Goal: Task Accomplishment & Management: Complete application form

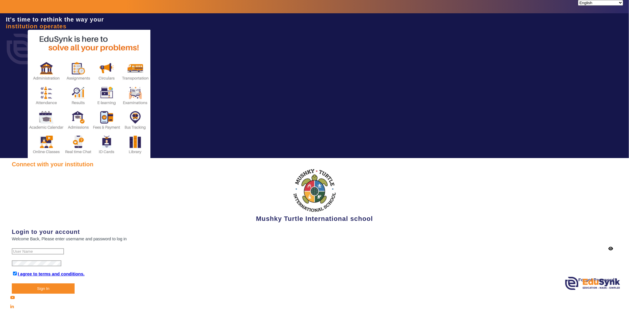
type input "9950605811"
click at [52, 294] on button "Sign In" at bounding box center [43, 289] width 63 height 10
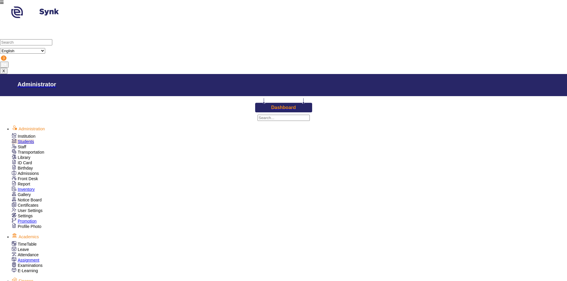
click at [27, 139] on div "Students" at bounding box center [289, 141] width 555 height 5
click at [25, 140] on span "Students" at bounding box center [26, 141] width 16 height 5
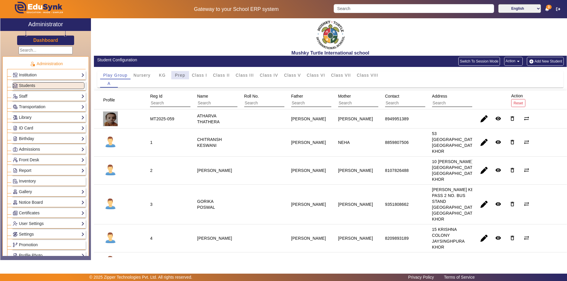
click at [184, 75] on span "Prep" at bounding box center [180, 75] width 10 height 4
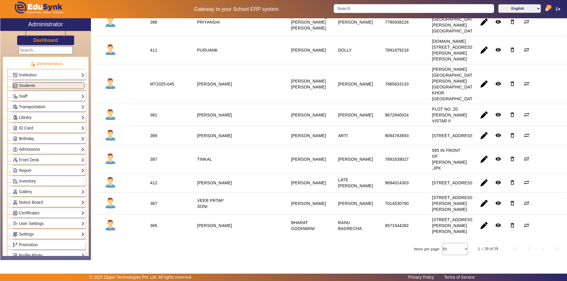
scroll to position [694, 0]
click at [481, 197] on span "button" at bounding box center [484, 204] width 14 height 14
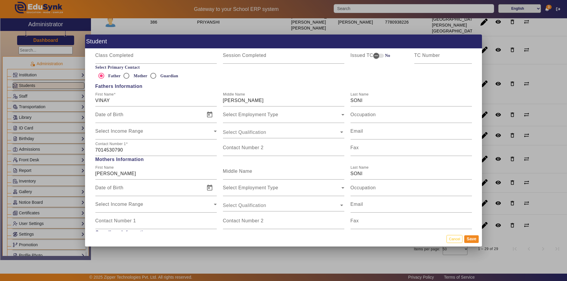
scroll to position [413, 0]
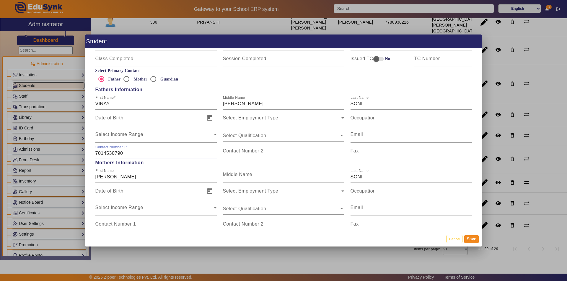
drag, startPoint x: 128, startPoint y: 153, endPoint x: 72, endPoint y: 156, distance: 56.4
click at [72, 156] on div "Student Personal Information First Name VEER Middle Name [PERSON_NAME] Last Nam…" at bounding box center [283, 140] width 567 height 281
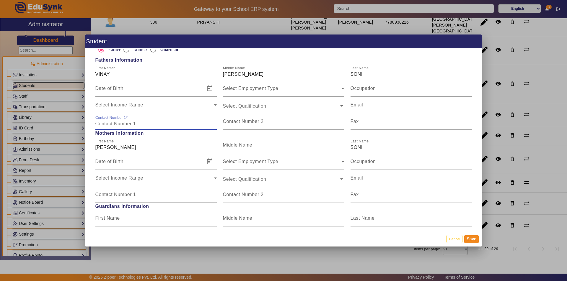
click at [123, 199] on input "Contact Number 1" at bounding box center [155, 197] width 121 height 7
click at [104, 124] on mat-label "Contact Number 1" at bounding box center [115, 121] width 41 height 5
click at [104, 124] on input "Contact Number 1" at bounding box center [155, 123] width 121 height 7
type input "7728908070"
click at [473, 236] on button "Save" at bounding box center [471, 239] width 14 height 8
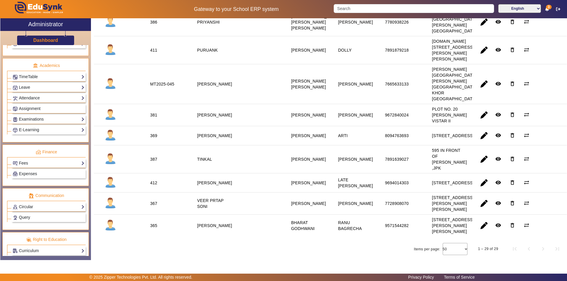
scroll to position [219, 0]
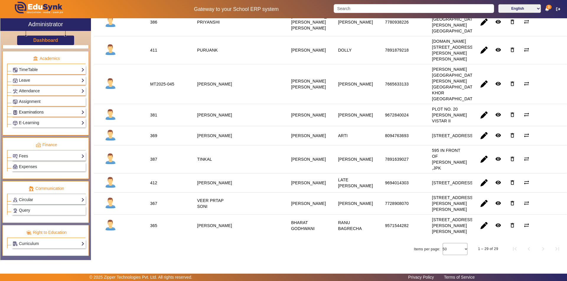
click at [55, 112] on link "Examinations" at bounding box center [49, 112] width 72 height 7
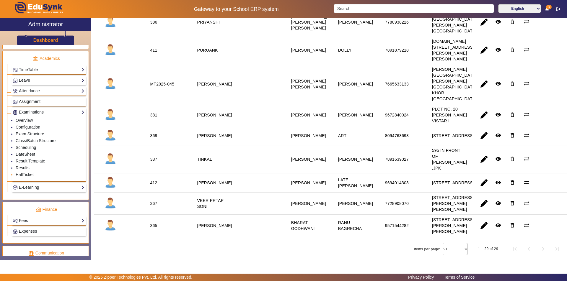
click at [26, 176] on link "HallTicket" at bounding box center [25, 174] width 18 height 5
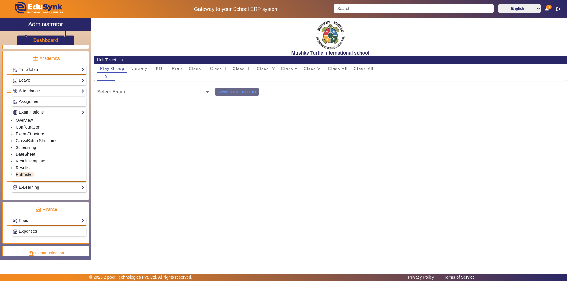
click at [137, 94] on span at bounding box center [151, 94] width 109 height 7
click at [158, 95] on span at bounding box center [151, 94] width 109 height 7
click at [317, 69] on span "Class VI" at bounding box center [312, 68] width 18 height 4
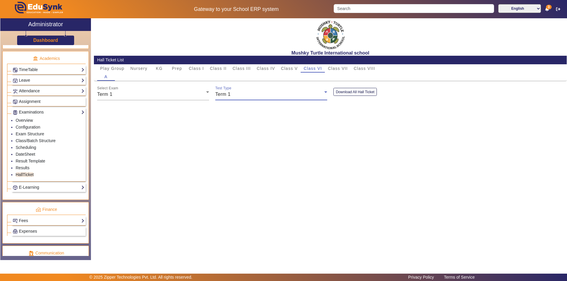
click at [251, 94] on div "Term 1" at bounding box center [269, 94] width 109 height 7
click at [251, 94] on div at bounding box center [283, 140] width 567 height 281
click at [348, 89] on button "Download All Hall Ticket" at bounding box center [354, 92] width 43 height 8
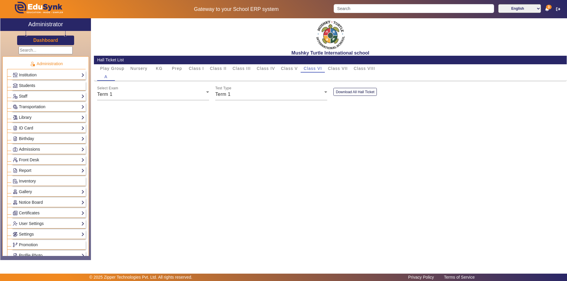
click at [27, 86] on span "Students" at bounding box center [27, 85] width 16 height 5
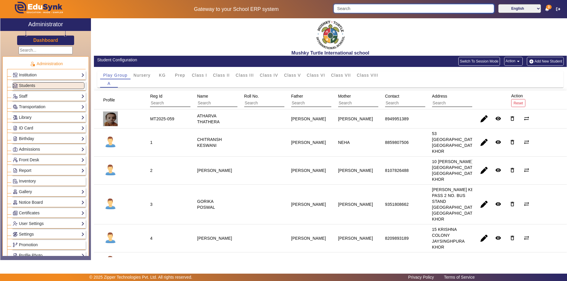
click at [401, 10] on input "Search" at bounding box center [413, 8] width 160 height 9
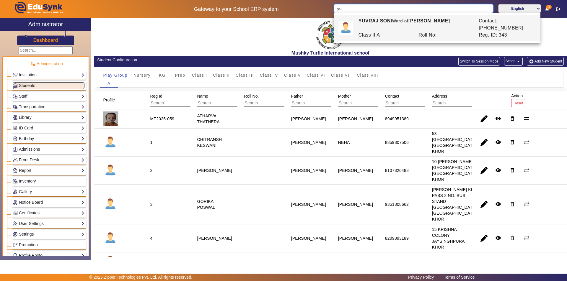
type input "y"
click at [316, 75] on span "Class VI" at bounding box center [316, 75] width 18 height 4
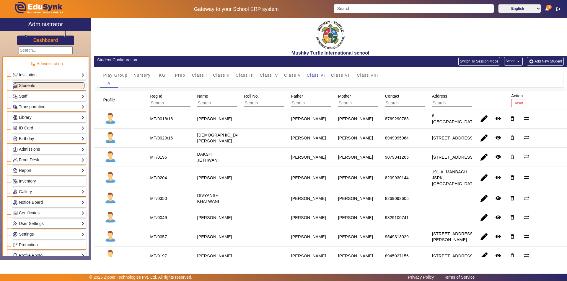
click at [534, 62] on button "Add New Student" at bounding box center [544, 61] width 37 height 9
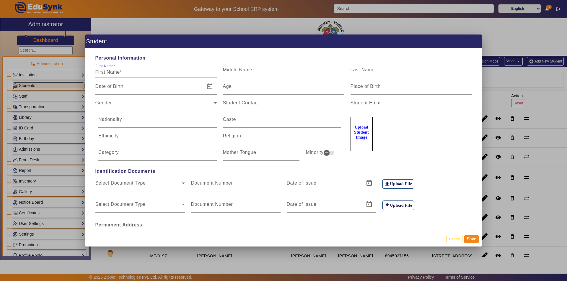
type input "y"
type input "[PERSON_NAME]"
click at [367, 73] on input "Last Name" at bounding box center [410, 72] width 121 height 7
type input "VERMA"
click at [117, 89] on input "Date of Birth" at bounding box center [148, 88] width 106 height 7
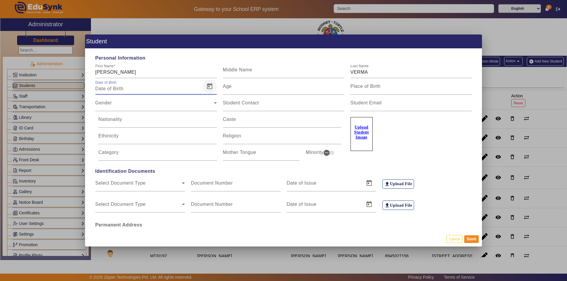
click at [209, 87] on span "Open calendar" at bounding box center [209, 86] width 14 height 14
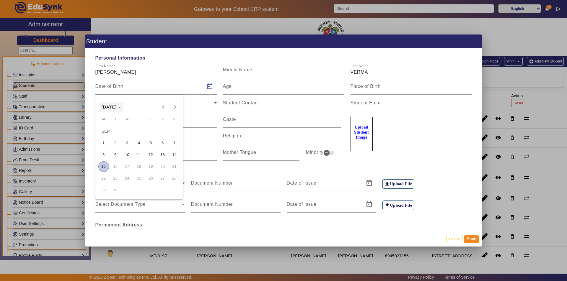
click at [117, 105] on span "[DATE]" at bounding box center [108, 107] width 15 height 5
click at [169, 147] on span "2013" at bounding box center [170, 149] width 19 height 11
click at [174, 137] on span "APR" at bounding box center [170, 137] width 19 height 11
click at [127, 165] on span "17" at bounding box center [127, 166] width 11 height 11
type input "[DATE]"
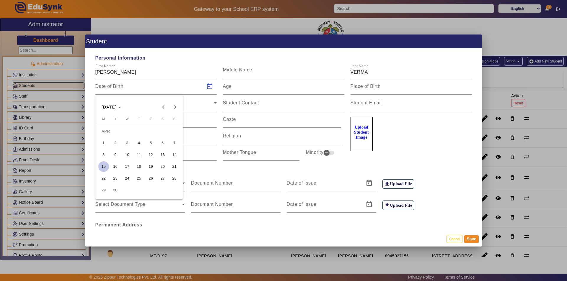
type input "12 Yrs, 4 Months, 29 Days"
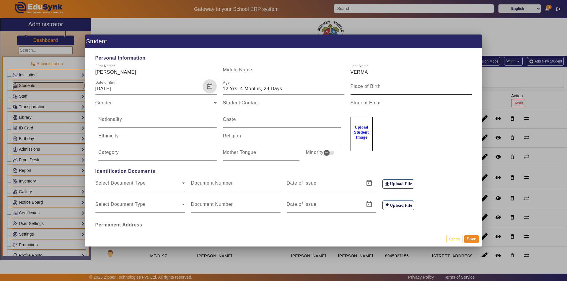
click at [371, 91] on input "Place of Birth" at bounding box center [410, 88] width 121 height 7
type input "[GEOGRAPHIC_DATA]"
click at [188, 107] on div "Gender" at bounding box center [154, 105] width 118 height 7
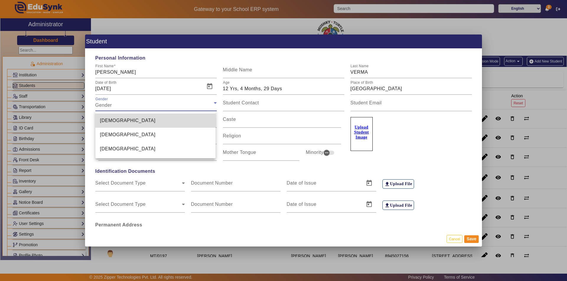
click at [173, 122] on mat-option "[DEMOGRAPHIC_DATA]" at bounding box center [155, 121] width 120 height 14
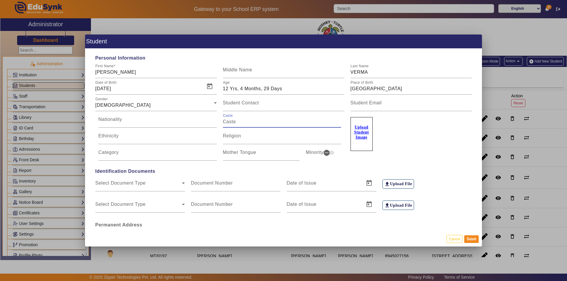
click at [243, 124] on input "Caste" at bounding box center [282, 121] width 118 height 7
type input "VERMA"
type input "[DEMOGRAPHIC_DATA]"
type input "V"
type input "SC"
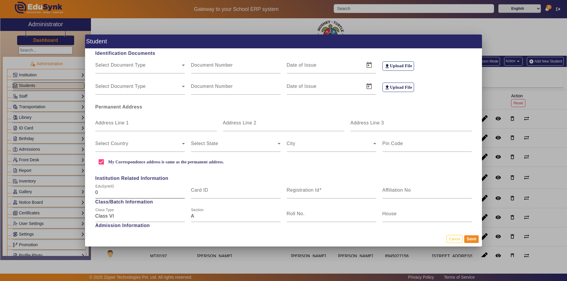
scroll to position [89, 0]
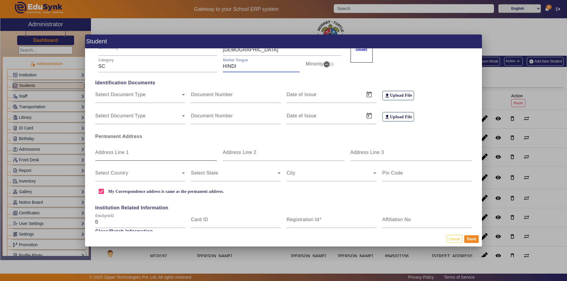
type input "HINDI"
click at [110, 155] on input "Address Line 1" at bounding box center [155, 154] width 121 height 7
type input "P"
type input "PLOT NO. B-3 [GEOGRAPHIC_DATA]"
type input "JAISINGHPURA KHOR"
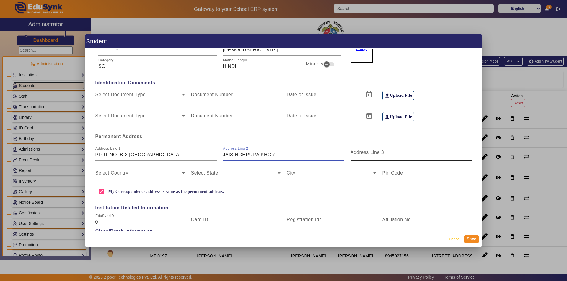
click at [405, 159] on div "Address Line 3" at bounding box center [410, 152] width 121 height 17
type input "[GEOGRAPHIC_DATA]"
click at [125, 176] on span at bounding box center [138, 175] width 86 height 7
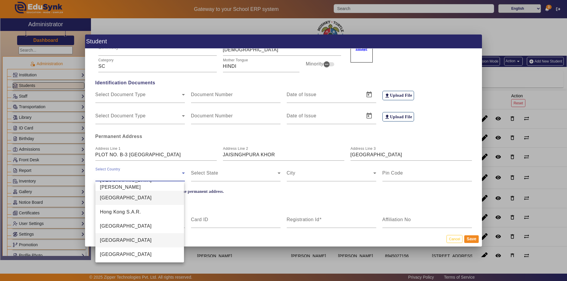
scroll to position [1367, 0]
click at [113, 240] on mat-option "[GEOGRAPHIC_DATA]" at bounding box center [139, 240] width 89 height 14
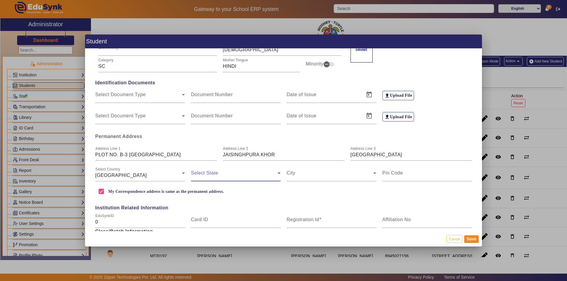
click at [235, 175] on span at bounding box center [234, 175] width 86 height 7
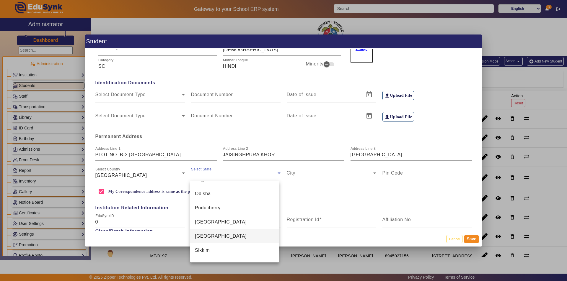
scroll to position [361, 0]
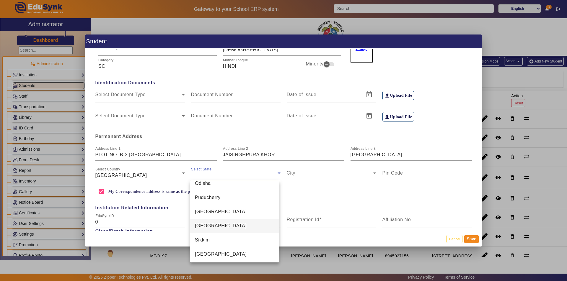
click at [222, 224] on mat-option "[GEOGRAPHIC_DATA]" at bounding box center [234, 226] width 89 height 14
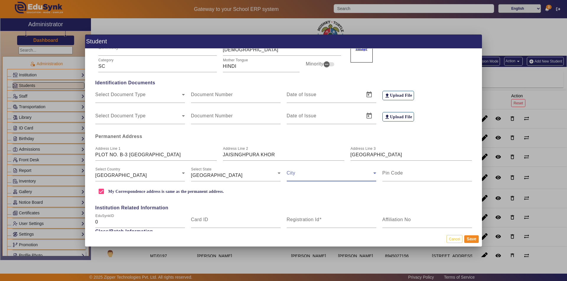
click at [306, 172] on span at bounding box center [329, 175] width 86 height 7
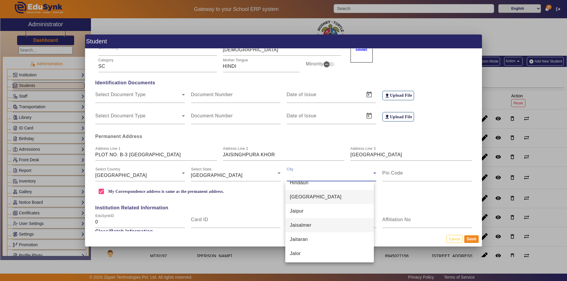
scroll to position [929, 0]
click at [312, 209] on mat-option "Jaipur" at bounding box center [329, 211] width 89 height 14
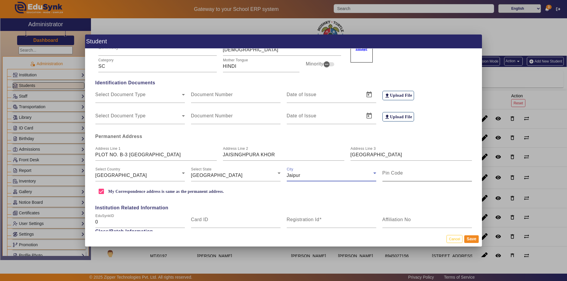
click at [396, 174] on mat-label "Pin Code" at bounding box center [392, 173] width 21 height 5
click at [396, 174] on input "Pin Code" at bounding box center [426, 175] width 89 height 7
type input "302027"
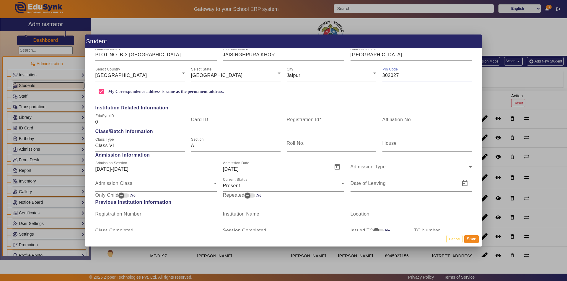
scroll to position [207, 0]
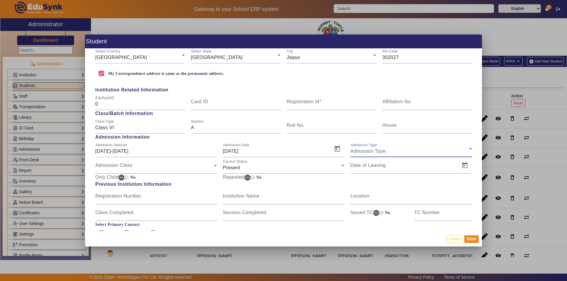
click at [377, 150] on span "Admission Type" at bounding box center [367, 151] width 35 height 5
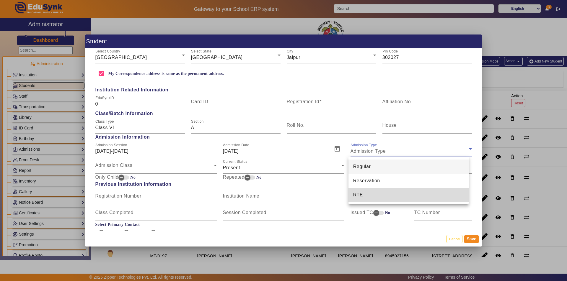
click at [364, 197] on mat-option "RTE" at bounding box center [408, 195] width 120 height 14
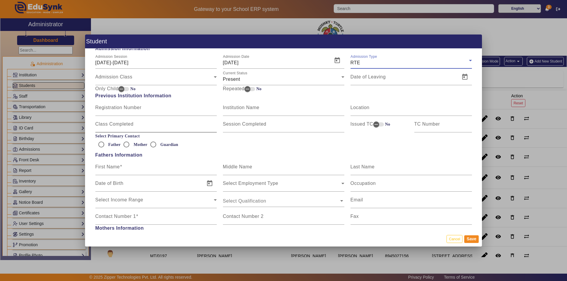
scroll to position [266, 0]
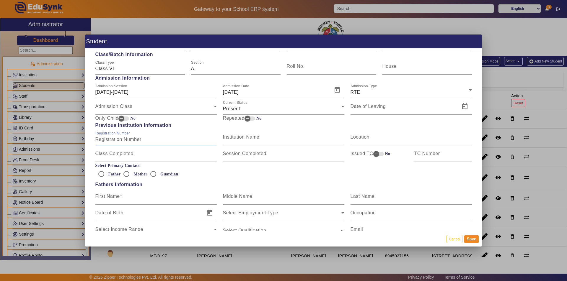
click at [132, 143] on input "Registration Number" at bounding box center [155, 139] width 121 height 7
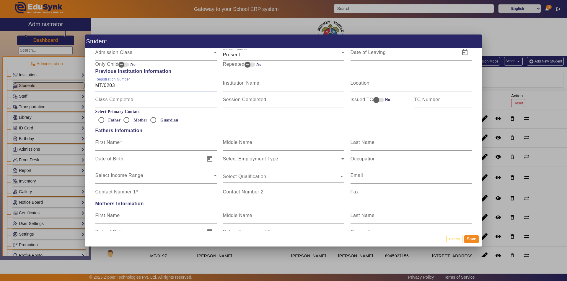
scroll to position [325, 0]
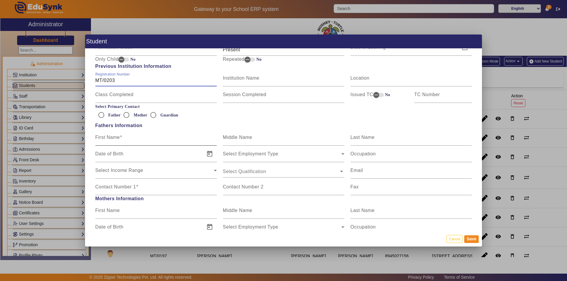
type input "MT/0203"
click at [140, 140] on input "First Name" at bounding box center [155, 139] width 121 height 7
type input "PRAVEEN"
type input "[PERSON_NAME]"
click at [132, 189] on label "Contact Number 1" at bounding box center [116, 186] width 43 height 5
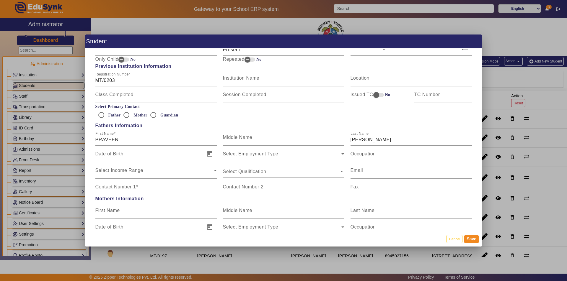
click at [132, 189] on input "Contact Number 1" at bounding box center [155, 189] width 121 height 7
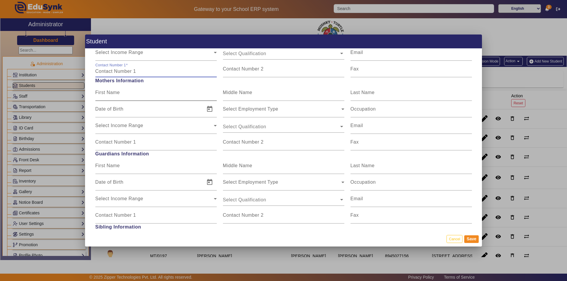
click at [128, 96] on input "First Name" at bounding box center [155, 94] width 121 height 7
type input "RENUKA"
type input "VERMA"
click at [130, 145] on label "Contact Number 1" at bounding box center [115, 142] width 41 height 5
click at [130, 145] on input "Contact Number 1" at bounding box center [155, 144] width 121 height 7
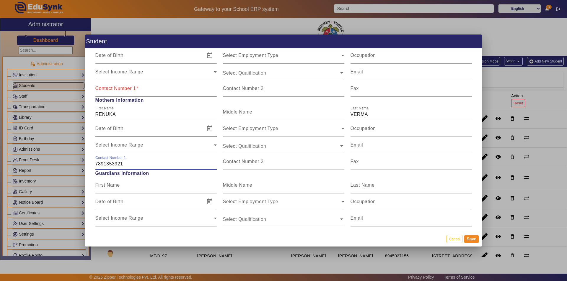
scroll to position [413, 0]
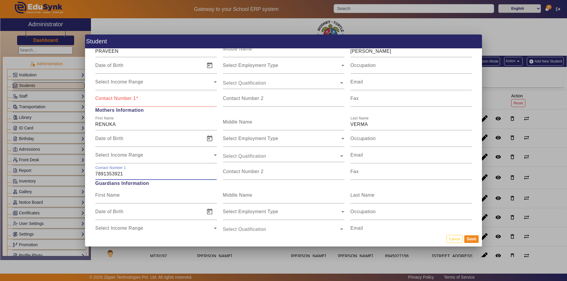
type input "7891353921"
click at [132, 98] on mat-label "Contact Number 1" at bounding box center [115, 98] width 41 height 5
click at [132, 98] on input "Contact Number 1" at bounding box center [155, 100] width 121 height 7
drag, startPoint x: 124, startPoint y: 174, endPoint x: 85, endPoint y: 175, distance: 38.7
click at [85, 175] on div "Personal Information First Name [PERSON_NAME] Middle Name Last Name VERMA Date …" at bounding box center [283, 140] width 397 height 183
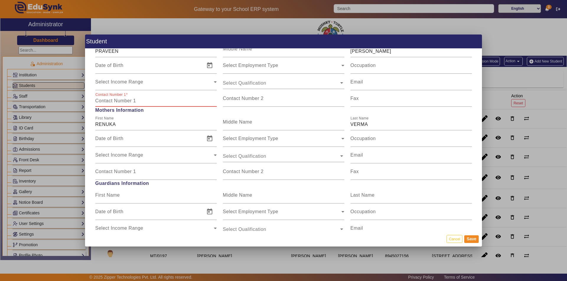
click at [109, 102] on input "Contact Number 1" at bounding box center [155, 100] width 121 height 7
paste input "7891353921"
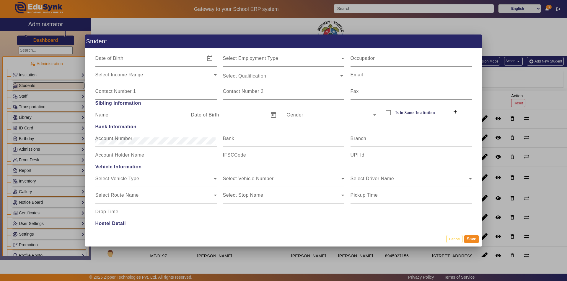
scroll to position [543, 0]
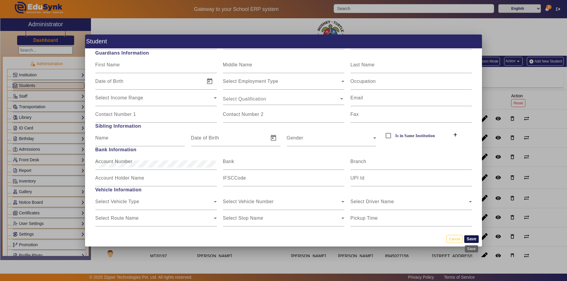
type input "7891353921"
click at [470, 239] on button "Save" at bounding box center [471, 239] width 14 height 8
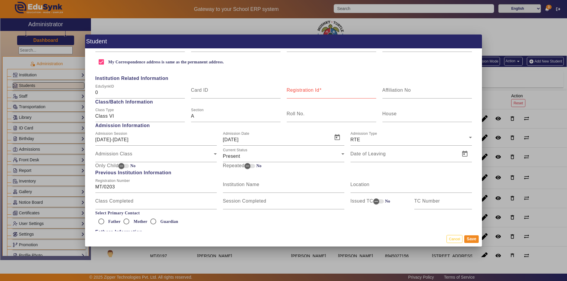
scroll to position [189, 0]
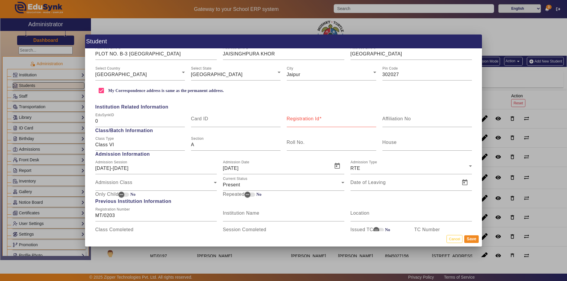
click at [306, 119] on mat-label "Registration Id" at bounding box center [302, 118] width 33 height 5
click at [306, 119] on input "Registration Id" at bounding box center [330, 121] width 89 height 7
type input "MT/0203"
click at [470, 238] on button "Save" at bounding box center [471, 239] width 14 height 8
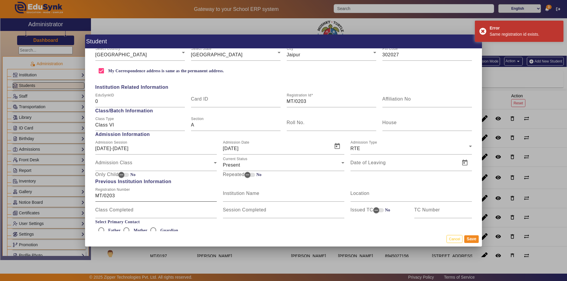
scroll to position [219, 0]
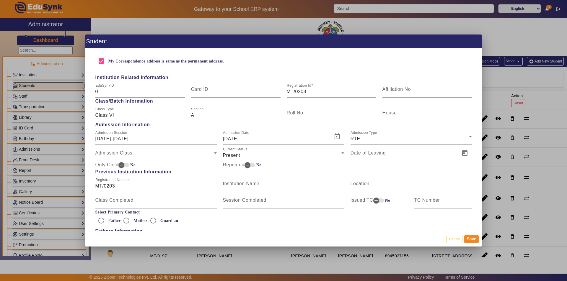
click at [114, 188] on input "MT/0203" at bounding box center [155, 186] width 121 height 7
type input "M"
click at [474, 239] on button "Save" at bounding box center [471, 239] width 14 height 8
click at [294, 91] on input "MT/0203" at bounding box center [330, 91] width 89 height 7
type input "MT/00203"
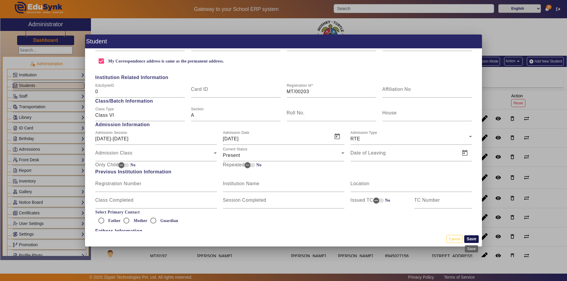
click at [466, 237] on button "Save" at bounding box center [471, 239] width 14 height 8
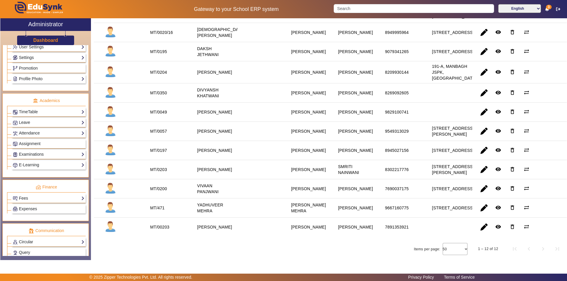
scroll to position [177, 0]
click at [44, 154] on link "Examinations" at bounding box center [49, 154] width 72 height 7
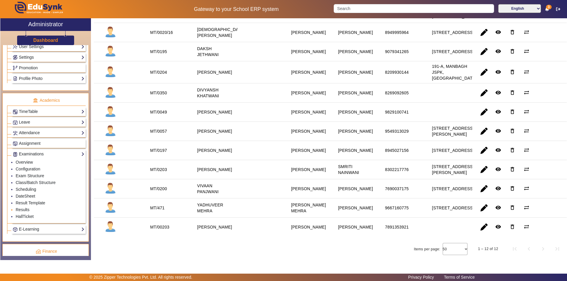
click at [34, 213] on li "Results" at bounding box center [50, 210] width 69 height 7
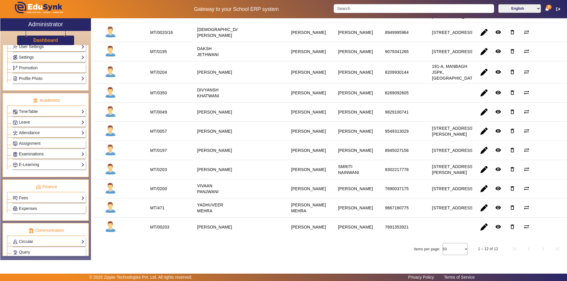
click at [42, 153] on link "Examinations" at bounding box center [49, 154] width 72 height 7
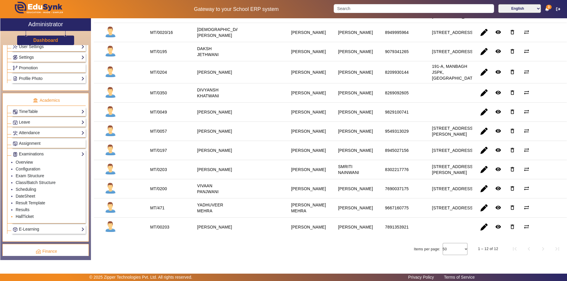
click at [26, 215] on link "HallTicket" at bounding box center [25, 216] width 18 height 5
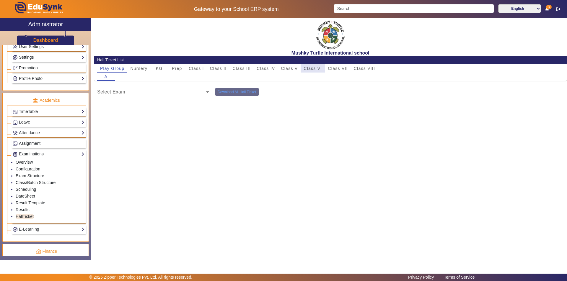
click at [312, 68] on span "Class VI" at bounding box center [312, 68] width 18 height 4
click at [361, 92] on button "Download All Hall Ticket" at bounding box center [354, 92] width 43 height 8
